Goal: Task Accomplishment & Management: Manage account settings

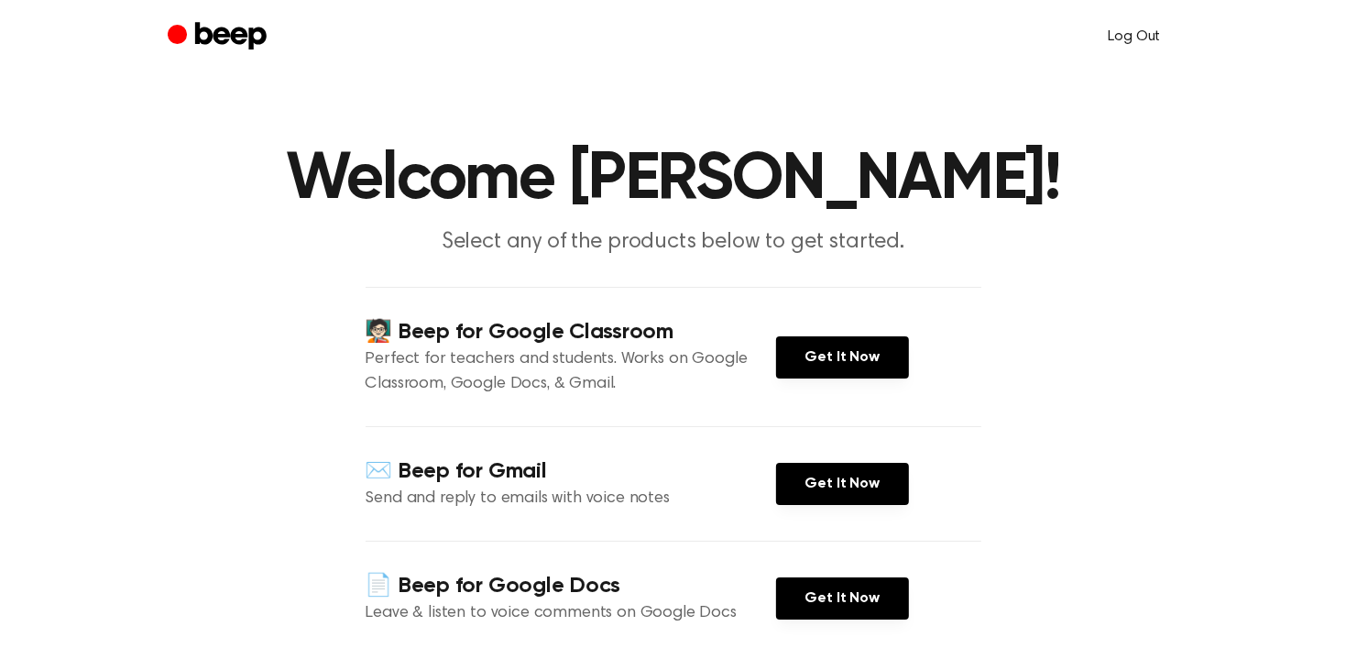
click at [1128, 28] on link "Log Out" at bounding box center [1134, 37] width 89 height 44
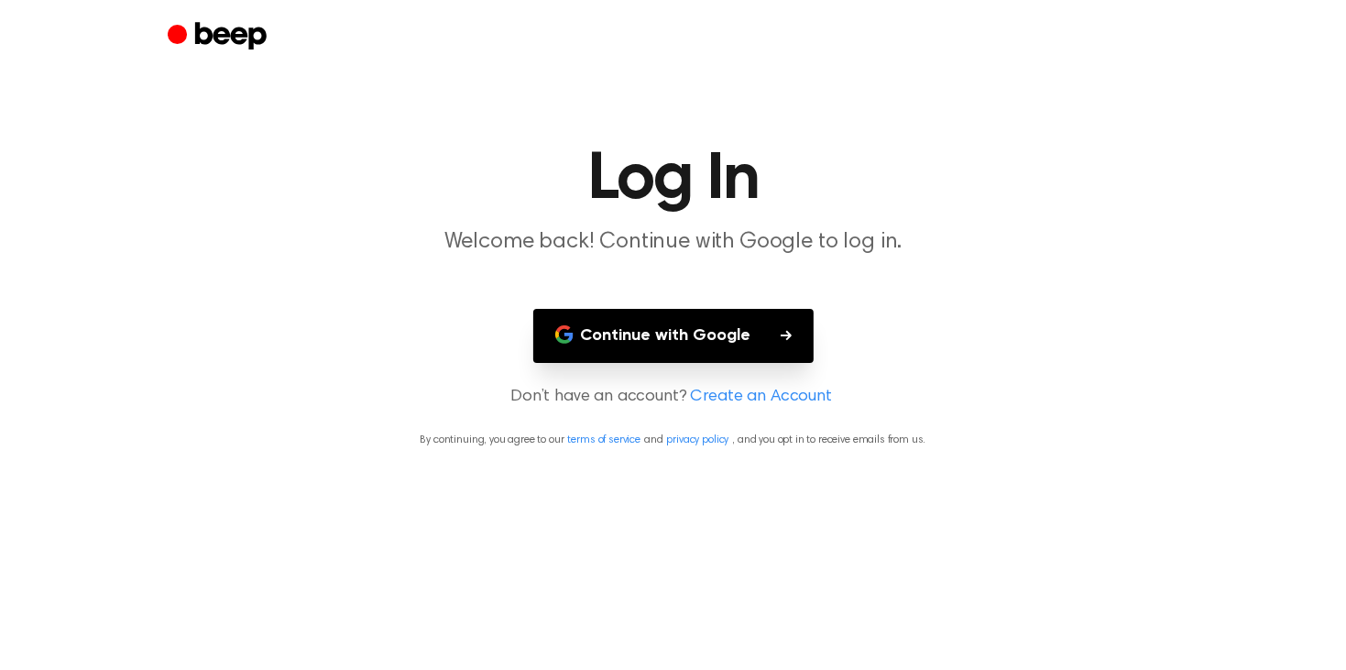
click at [665, 350] on button "Continue with Google" at bounding box center [673, 336] width 280 height 54
